Goal: Task Accomplishment & Management: Manage account settings

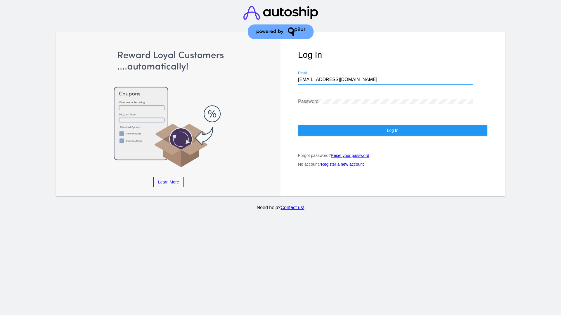
type input "jr@patternsinthecloud.com"
click at [392, 131] on span "Log In" at bounding box center [392, 130] width 11 height 5
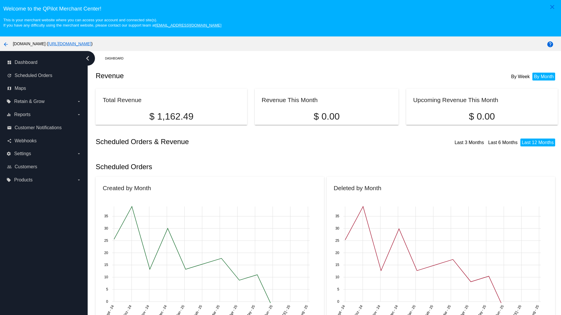
click at [44, 180] on label "local_offer Products arrow_drop_down" at bounding box center [43, 180] width 74 height 9
click at [0, 0] on input "local_offer Products arrow_drop_down" at bounding box center [0, 0] width 0 height 0
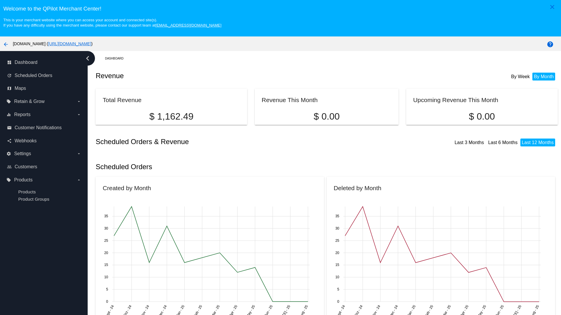
click at [27, 192] on span "Products" at bounding box center [27, 192] width 18 height 5
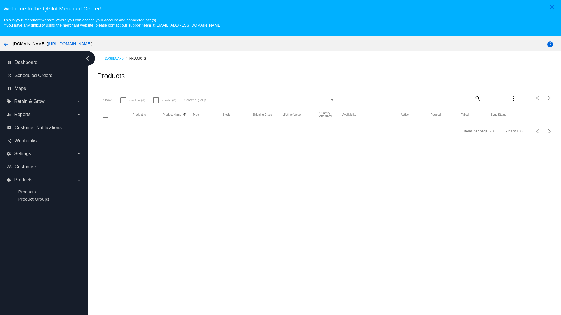
click at [133, 100] on span "Inactive (6)" at bounding box center [137, 100] width 17 height 7
click at [123, 103] on input "Inactive (6)" at bounding box center [123, 103] width 0 height 0
checkbox input "true"
click at [477, 98] on mat-icon "search" at bounding box center [477, 98] width 7 height 9
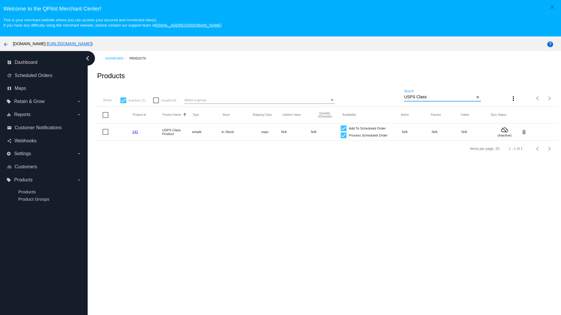
type input "Variable Enable"
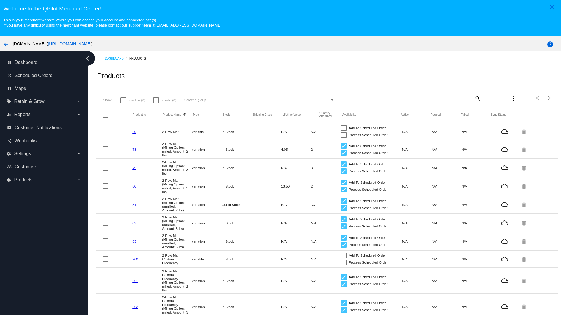
click at [477, 98] on mat-icon "search" at bounding box center [477, 98] width 7 height 9
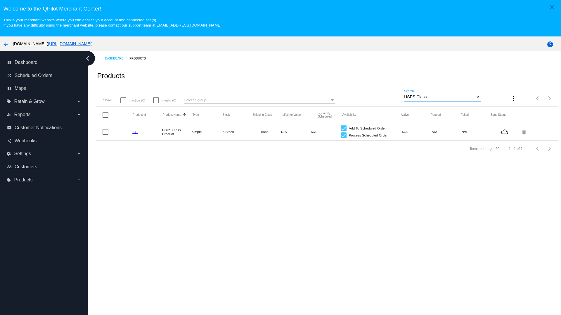
type input "Variable Enable"
